Goal: Book appointment/travel/reservation

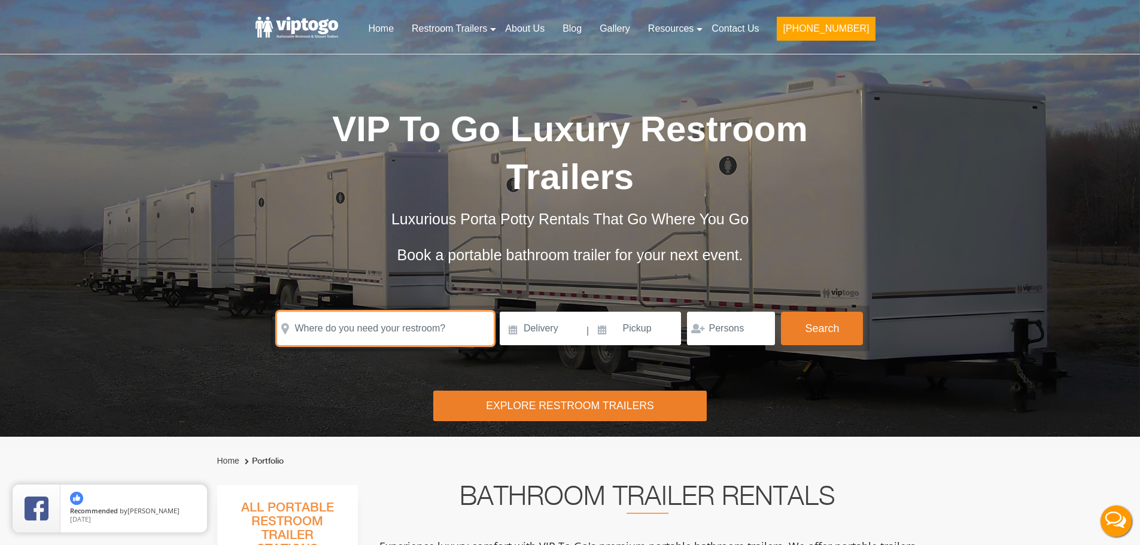
click at [369, 314] on input "text" at bounding box center [385, 329] width 217 height 34
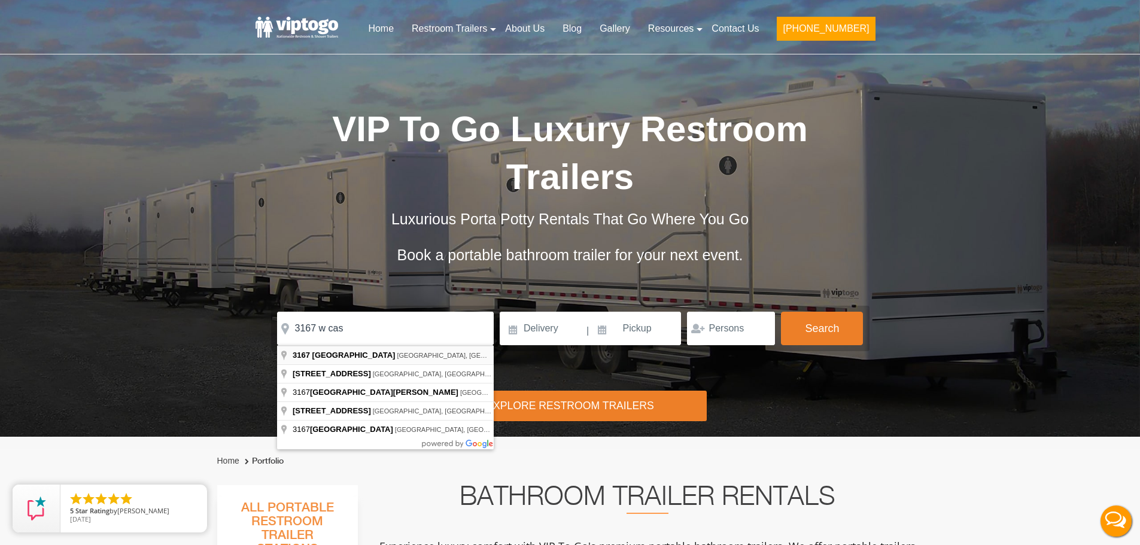
type input "3167 West Castalia Road, Nashville, NC, USA"
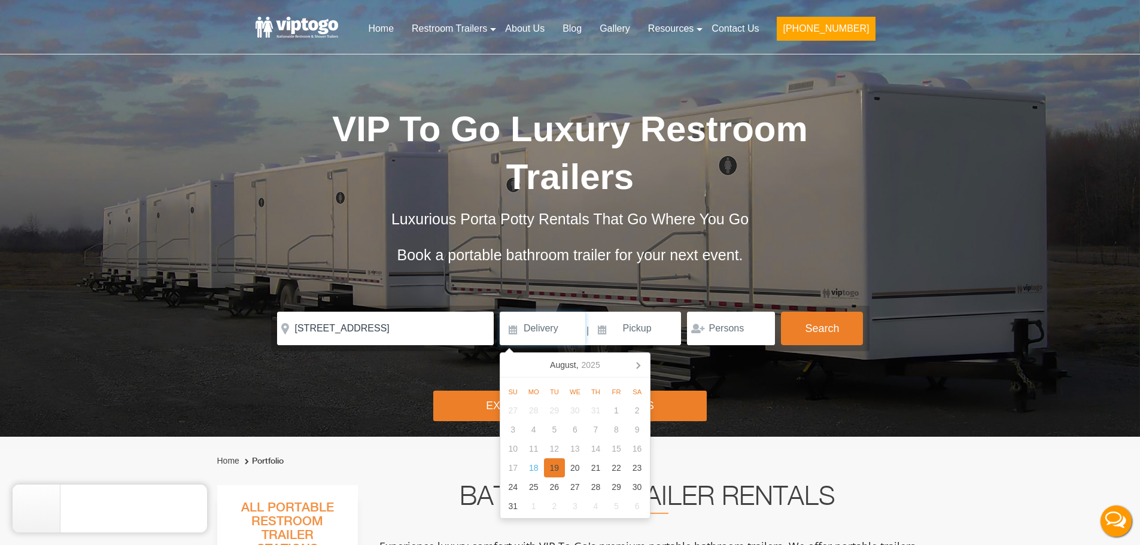
click at [555, 467] on div "19" at bounding box center [554, 467] width 21 height 19
type input "08/19/2025"
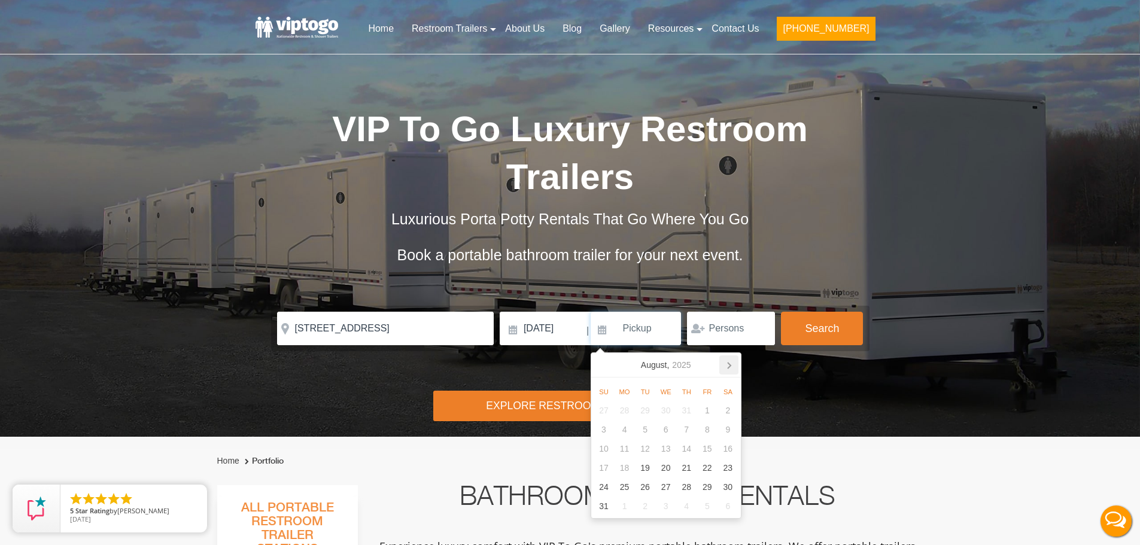
click at [731, 367] on icon at bounding box center [728, 365] width 19 height 19
click at [600, 370] on icon at bounding box center [603, 365] width 19 height 19
click at [673, 409] on div "1" at bounding box center [665, 410] width 21 height 19
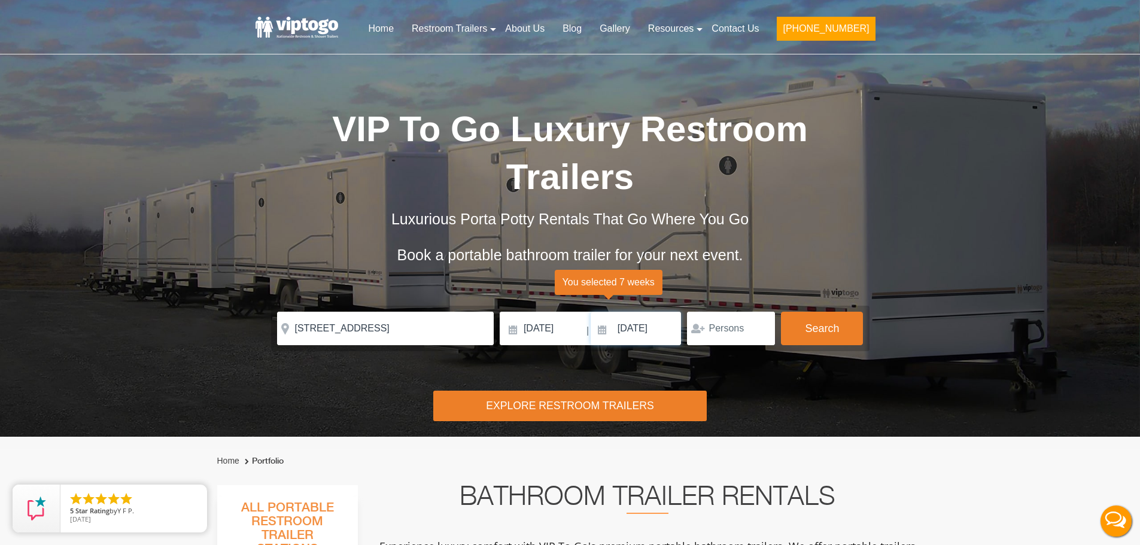
click at [661, 327] on input "10/01/2025" at bounding box center [636, 329] width 91 height 34
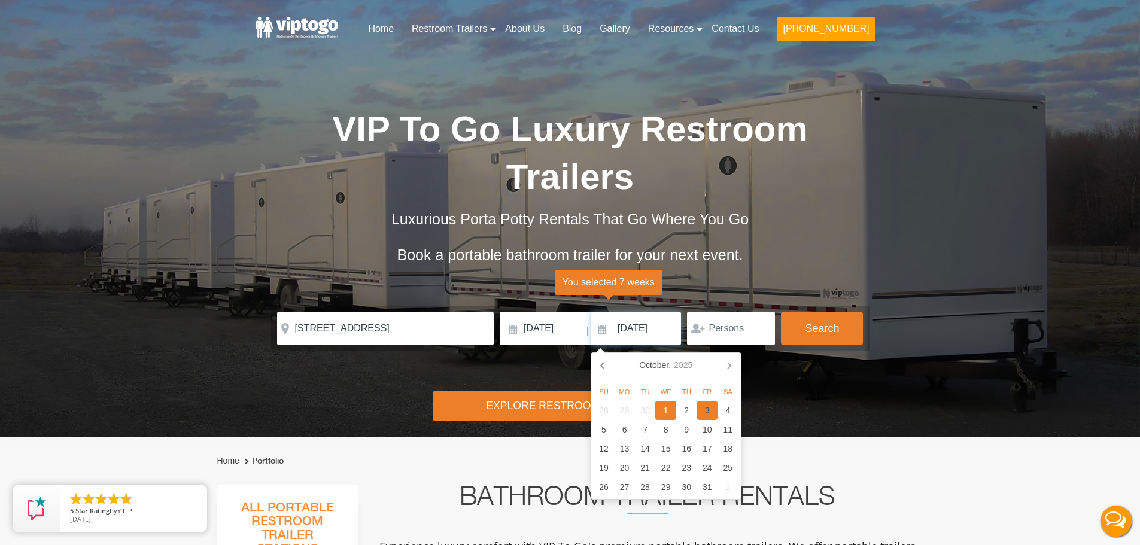
click at [706, 411] on div "3" at bounding box center [707, 410] width 21 height 19
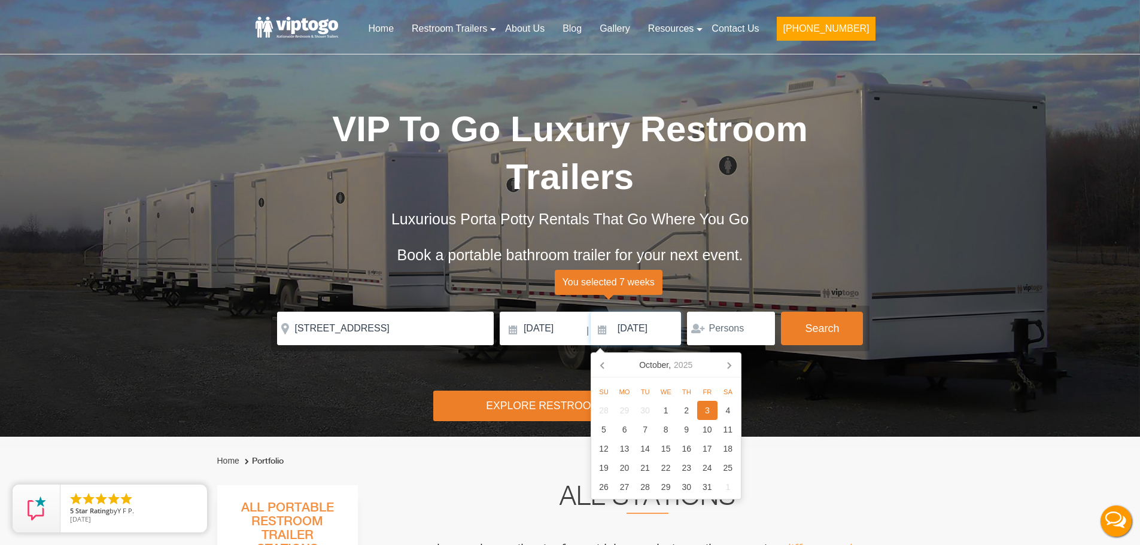
drag, startPoint x: 660, startPoint y: 336, endPoint x: 658, endPoint y: 354, distance: 18.0
click at [660, 336] on input "10/03/2025" at bounding box center [636, 329] width 91 height 34
click at [698, 429] on div "10" at bounding box center [707, 429] width 21 height 19
type input "10/10/2025"
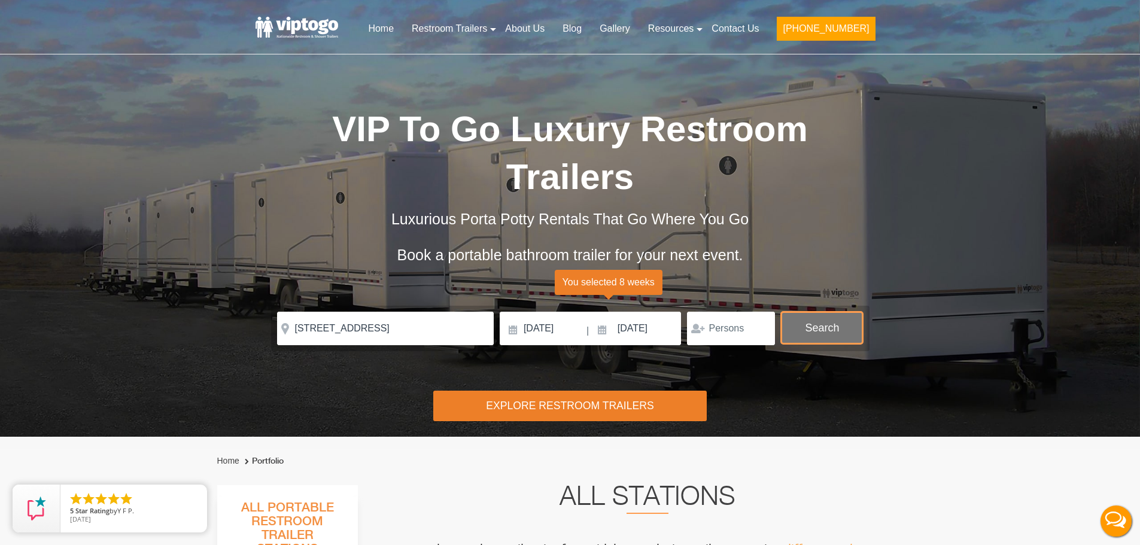
click at [824, 330] on button "Search" at bounding box center [822, 328] width 82 height 32
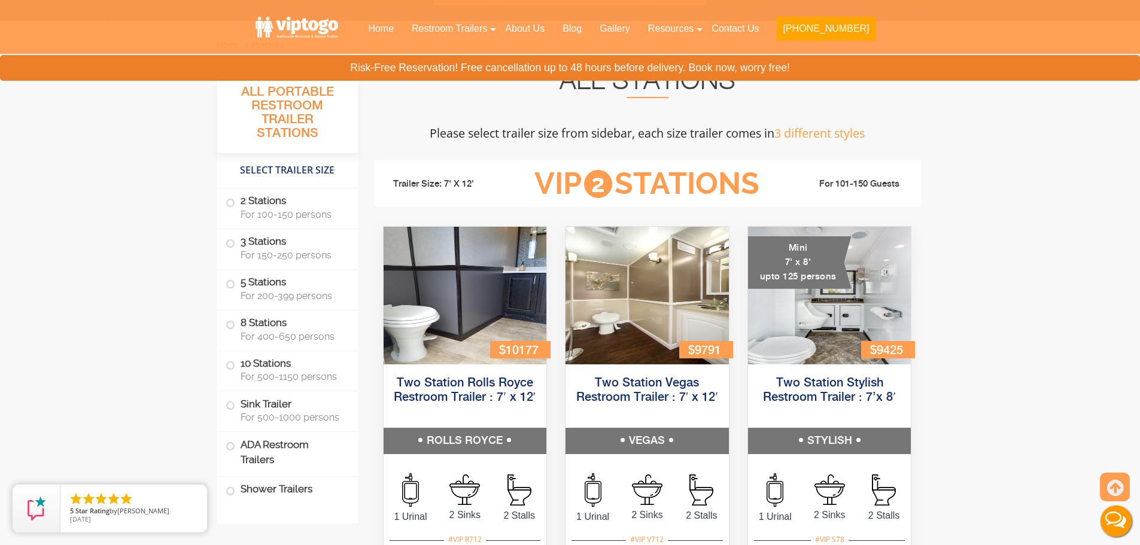
scroll to position [485, 0]
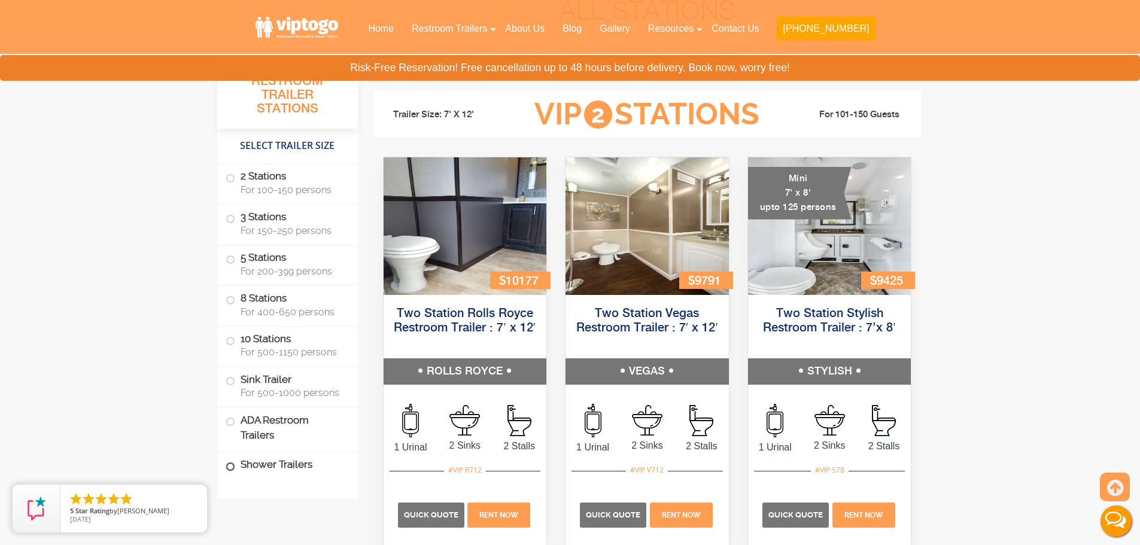
click at [277, 473] on label "Shower Trailers" at bounding box center [288, 465] width 124 height 26
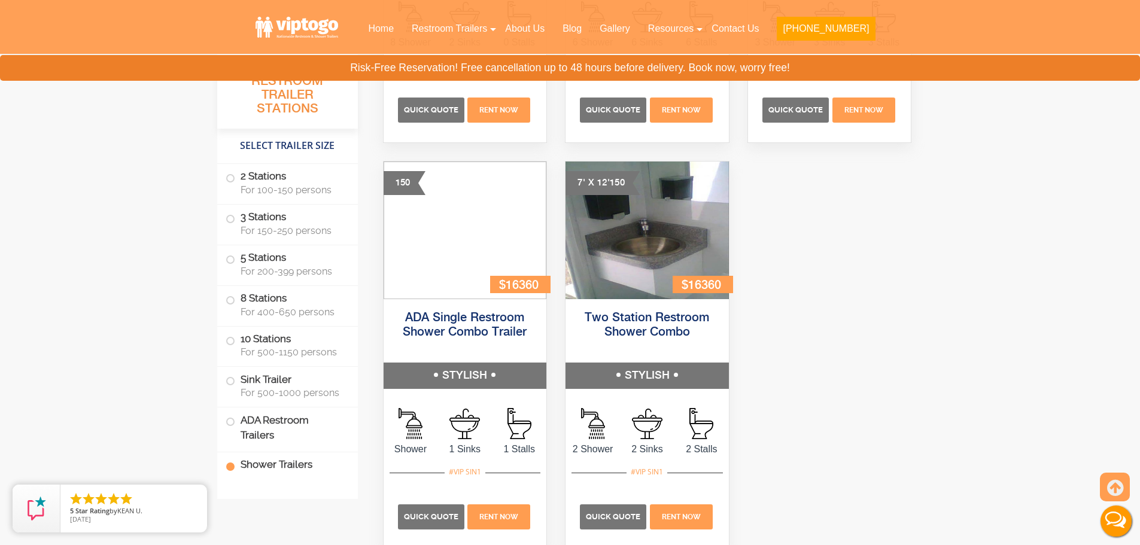
scroll to position [5476, 0]
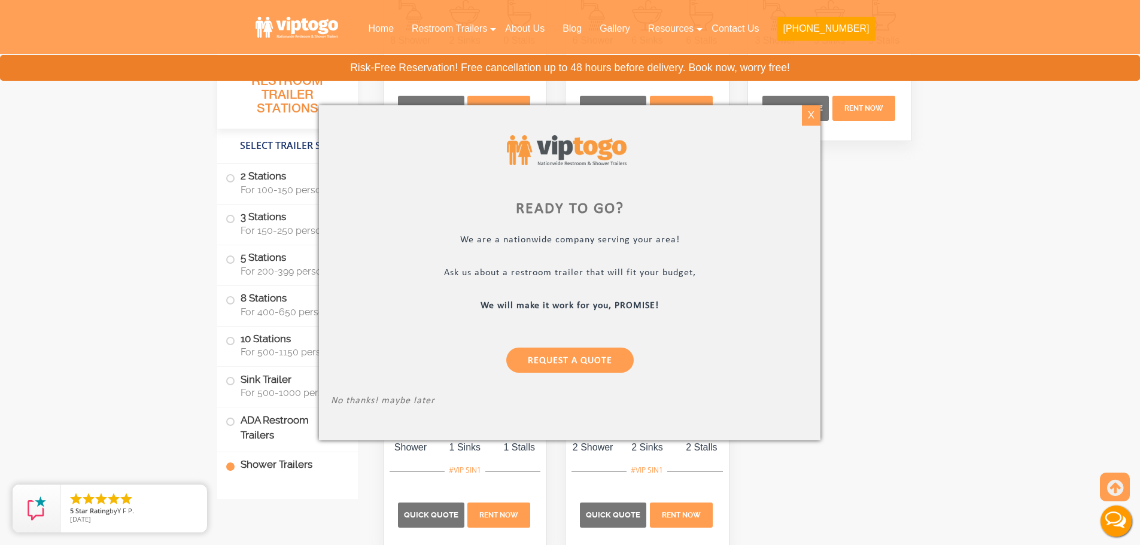
click at [806, 116] on div "X" at bounding box center [811, 115] width 19 height 20
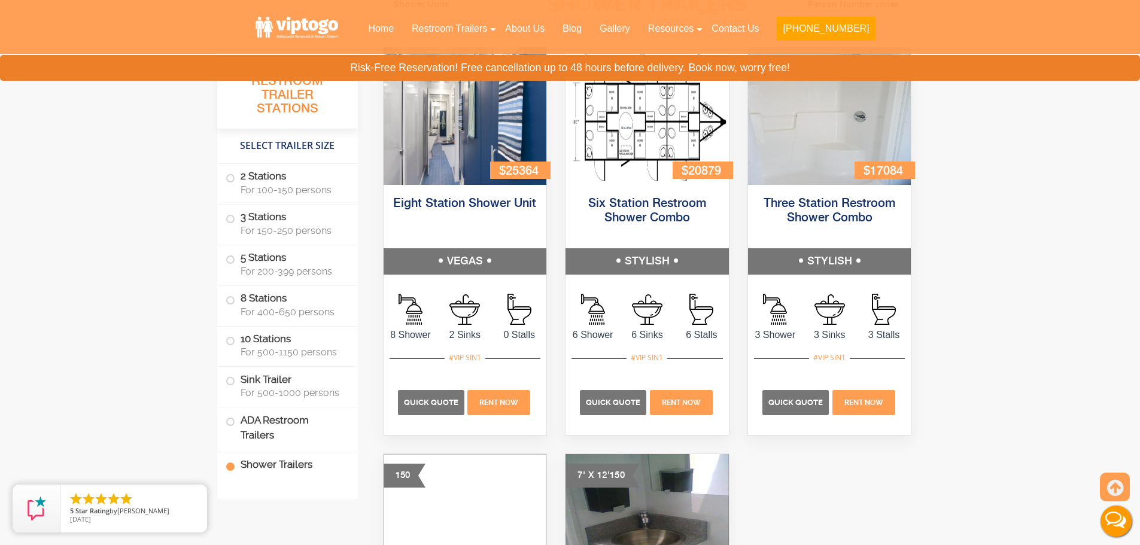
scroll to position [5176, 0]
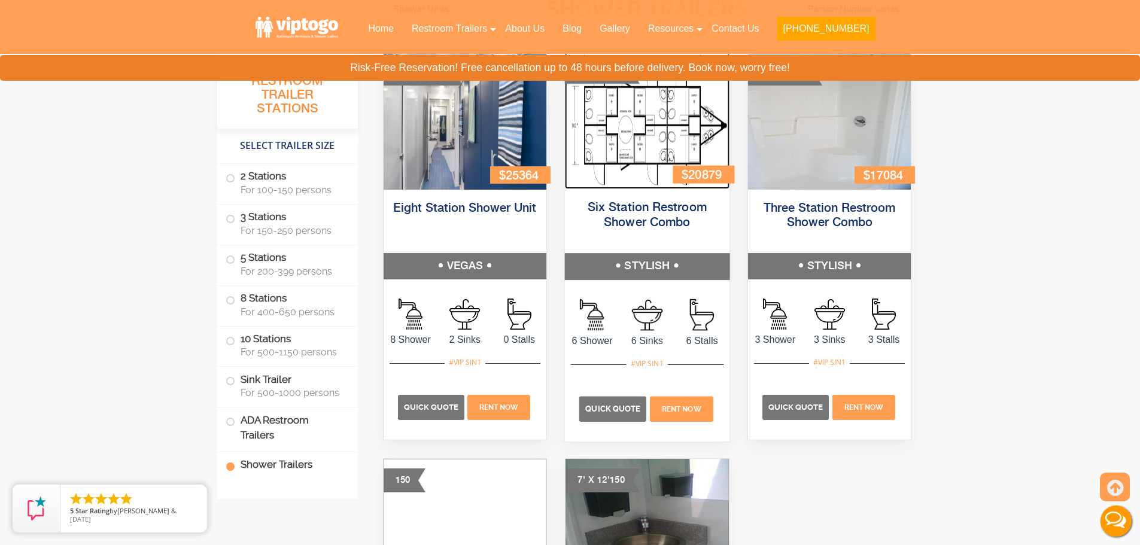
click at [666, 131] on img at bounding box center [647, 119] width 165 height 139
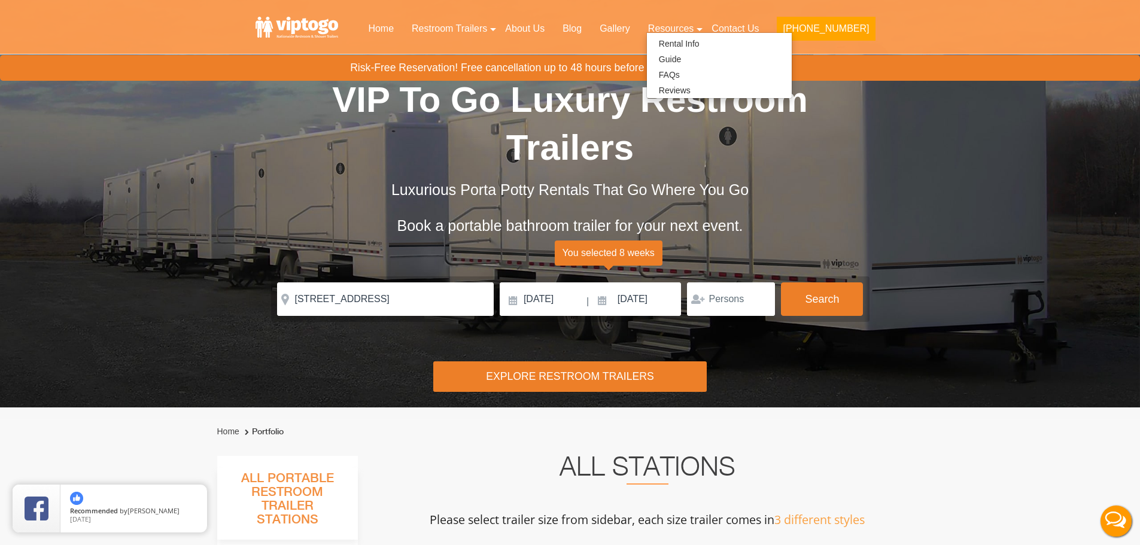
scroll to position [0, 0]
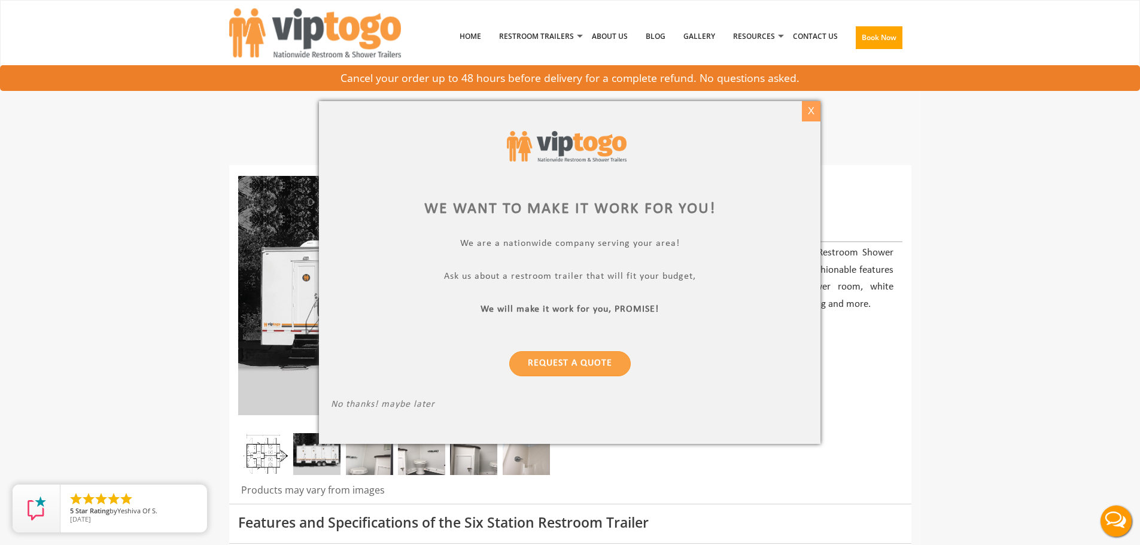
click at [809, 113] on div "X" at bounding box center [811, 111] width 19 height 20
